Goal: Task Accomplishment & Management: Use online tool/utility

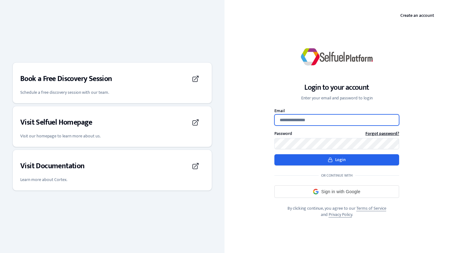
click at [306, 118] on input "Email" at bounding box center [336, 119] width 125 height 11
type input "**********"
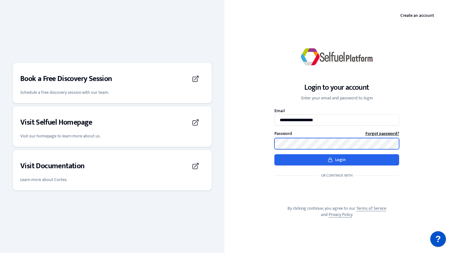
click at [274, 154] on button "Login" at bounding box center [336, 159] width 125 height 11
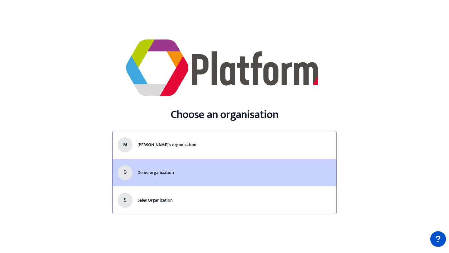
click at [197, 161] on li "D Demo organization" at bounding box center [225, 173] width 224 height 28
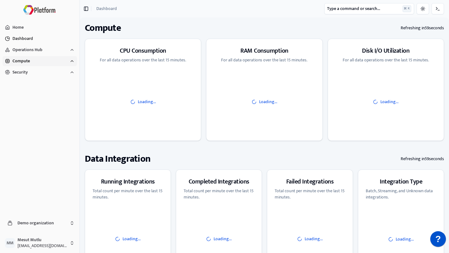
click at [29, 64] on span "Compute" at bounding box center [20, 61] width 17 height 6
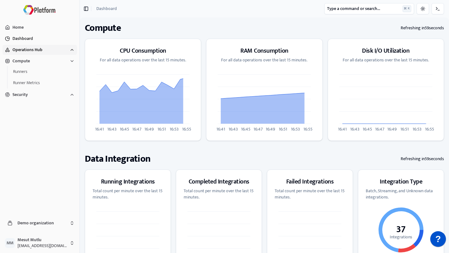
click at [40, 53] on span "Operations Hub" at bounding box center [27, 50] width 30 height 6
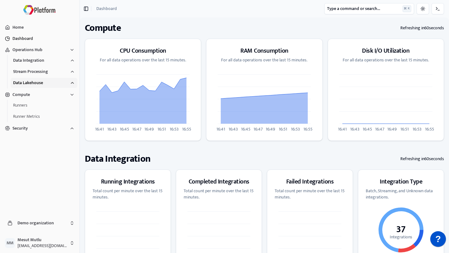
click at [38, 82] on span "Data Lakehouse" at bounding box center [28, 83] width 30 height 6
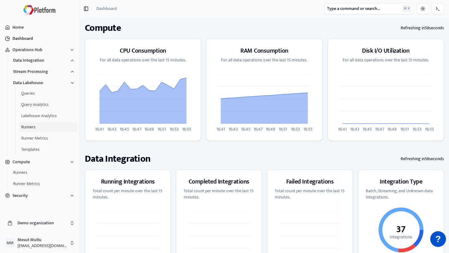
click at [40, 129] on button "Runners" at bounding box center [48, 127] width 59 height 10
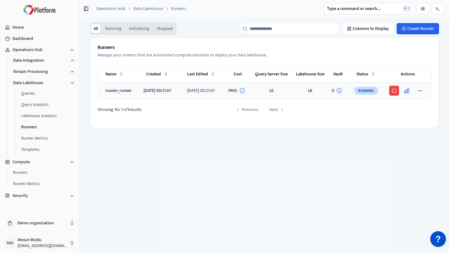
click at [410, 95] on button "button" at bounding box center [407, 91] width 10 height 10
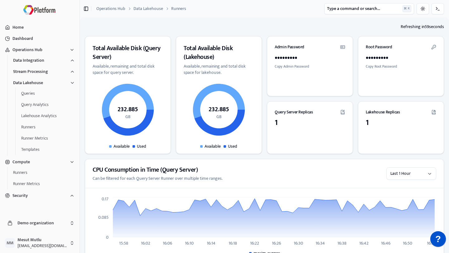
click at [433, 47] on icon at bounding box center [433, 47] width 4 height 4
click at [388, 65] on button "Copy Root Password" at bounding box center [381, 66] width 31 height 5
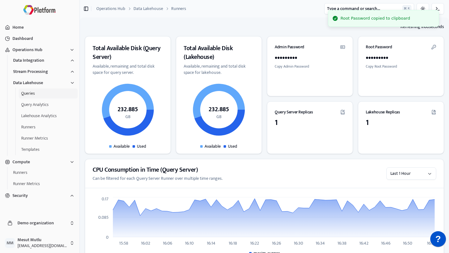
click at [34, 92] on button "Queries" at bounding box center [48, 94] width 59 height 10
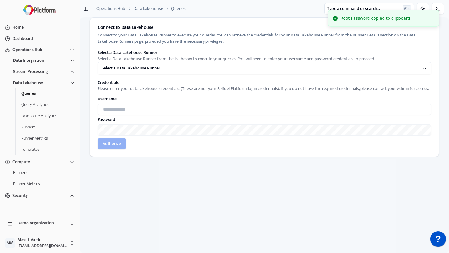
click at [171, 68] on html "Root Password copied to clipboard Home Dashboard Operations Hub Data Integratio…" at bounding box center [224, 126] width 449 height 253
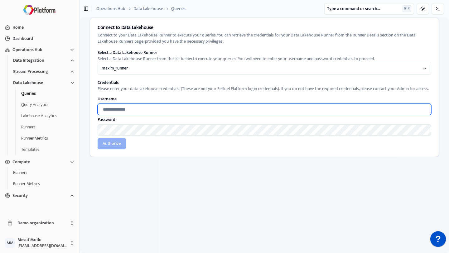
click at [161, 111] on input "text" at bounding box center [265, 109] width 334 height 11
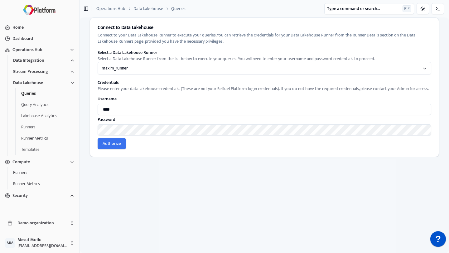
click at [119, 149] on button "Authorize" at bounding box center [112, 143] width 28 height 11
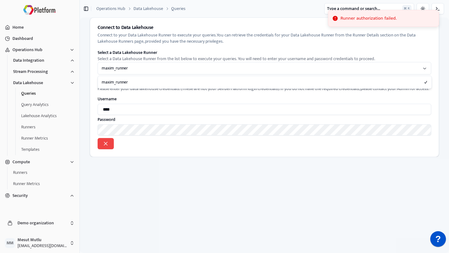
click at [163, 69] on html "Runner authorization failed. Home Dashboard Operations Hub Data Integration Str…" at bounding box center [224, 126] width 449 height 253
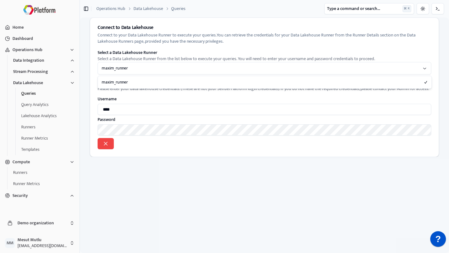
click at [37, 104] on html "Home Dashboard Operations Hub Data Integration Stream Processing Data Lakehouse…" at bounding box center [224, 126] width 449 height 253
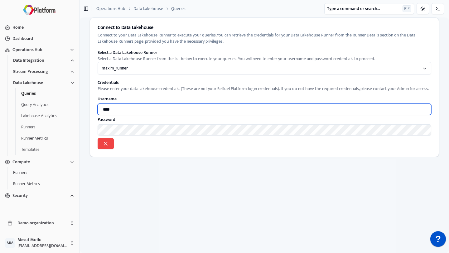
click at [131, 111] on input "****" at bounding box center [265, 109] width 334 height 11
paste input "**********"
type input "****"
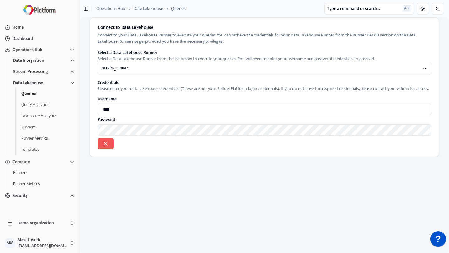
click at [104, 145] on icon at bounding box center [106, 144] width 6 height 6
click at [103, 145] on icon at bounding box center [106, 144] width 6 height 6
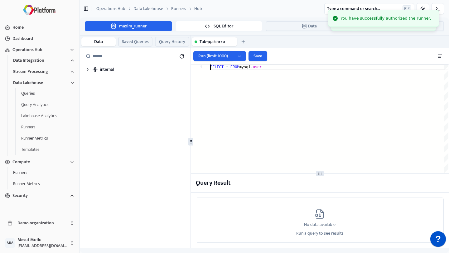
click at [291, 26] on button "Data" at bounding box center [309, 26] width 87 height 10
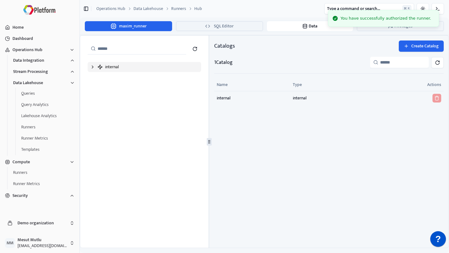
click at [92, 67] on icon "button" at bounding box center [92, 67] width 1 height 2
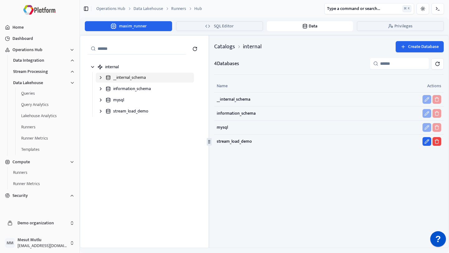
click at [99, 78] on icon "button" at bounding box center [100, 77] width 5 height 5
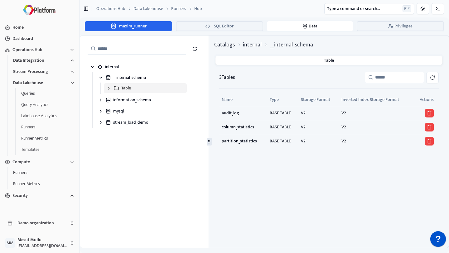
click at [107, 89] on icon "button" at bounding box center [108, 88] width 5 height 5
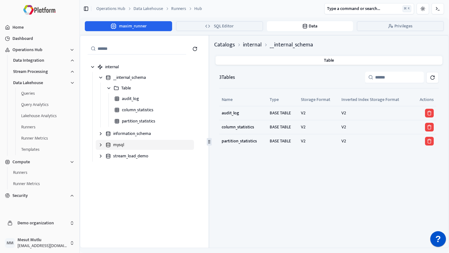
click at [100, 144] on icon "button" at bounding box center [100, 145] width 1 height 2
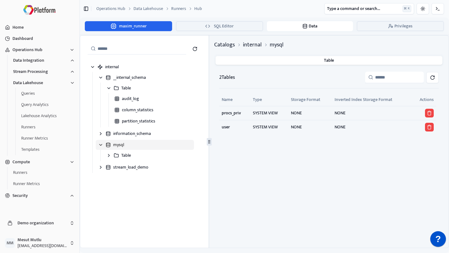
click at [100, 144] on icon "button" at bounding box center [100, 144] width 5 height 5
click at [103, 156] on icon "button" at bounding box center [100, 156] width 5 height 5
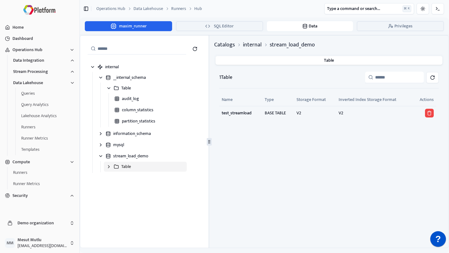
click at [105, 166] on button "Table" at bounding box center [145, 167] width 83 height 10
